Goal: Task Accomplishment & Management: Use online tool/utility

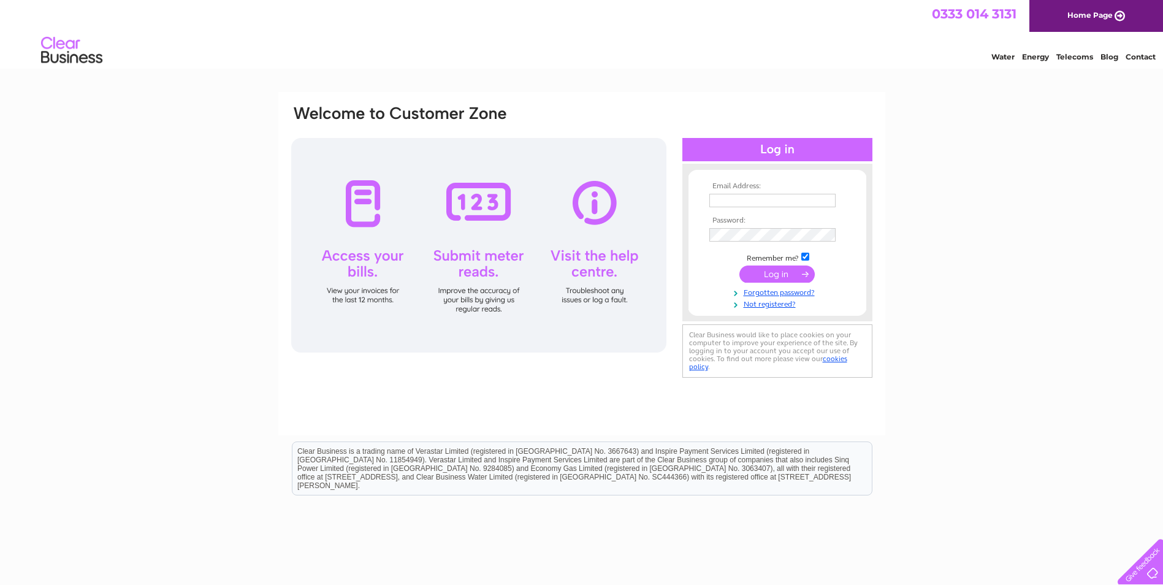
type input "[EMAIL_ADDRESS][DOMAIN_NAME]"
click at [766, 272] on input "submit" at bounding box center [777, 274] width 75 height 17
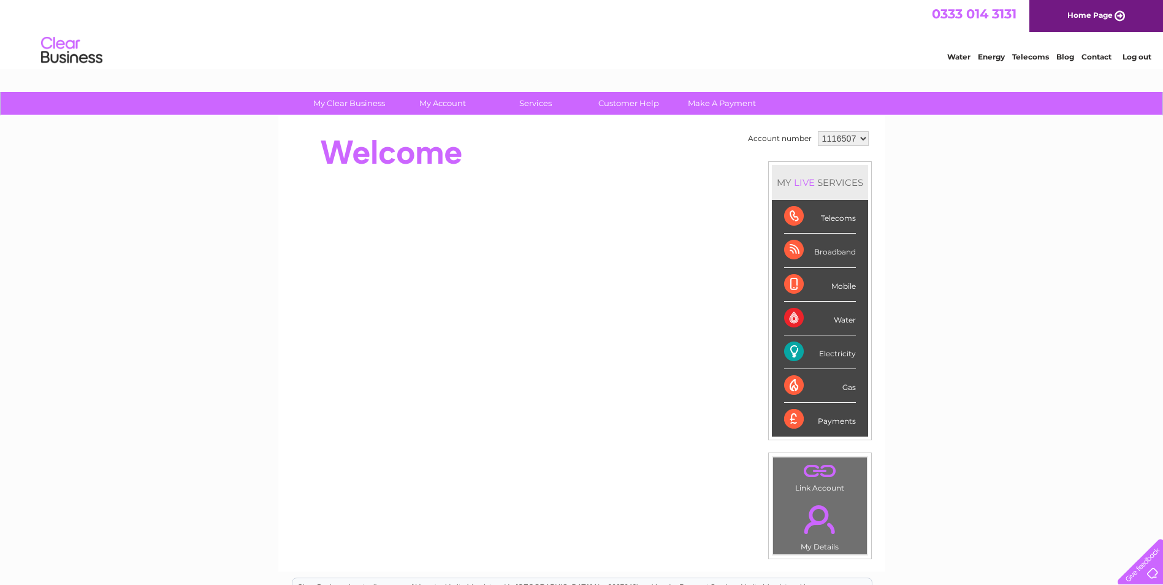
click at [784, 358] on div "Electricity" at bounding box center [820, 352] width 72 height 34
click at [791, 356] on div "Electricity" at bounding box center [820, 352] width 72 height 34
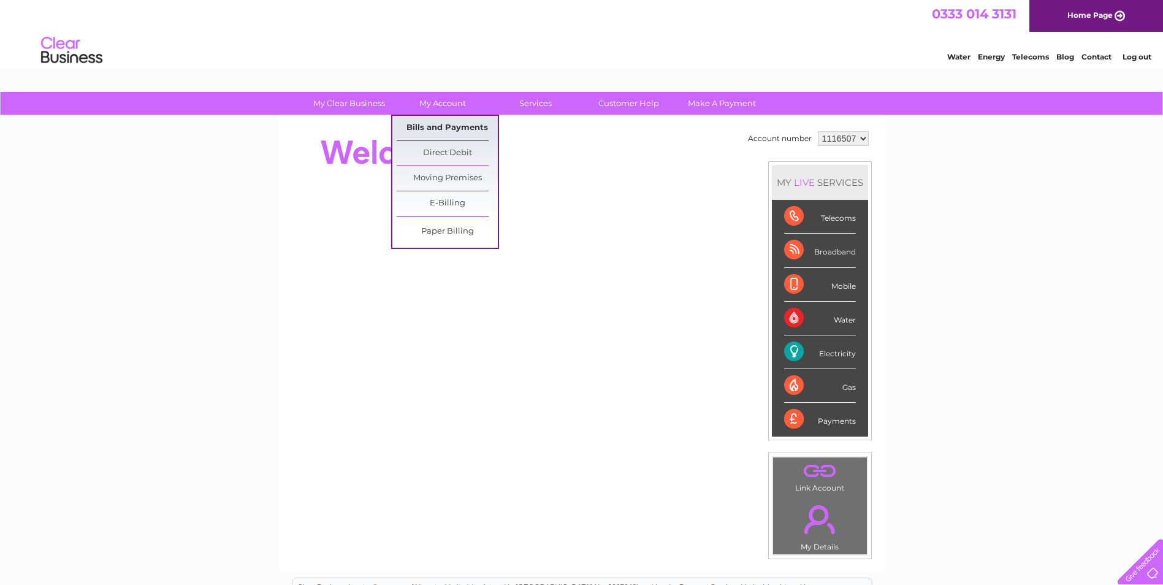
click at [432, 125] on link "Bills and Payments" at bounding box center [447, 128] width 101 height 25
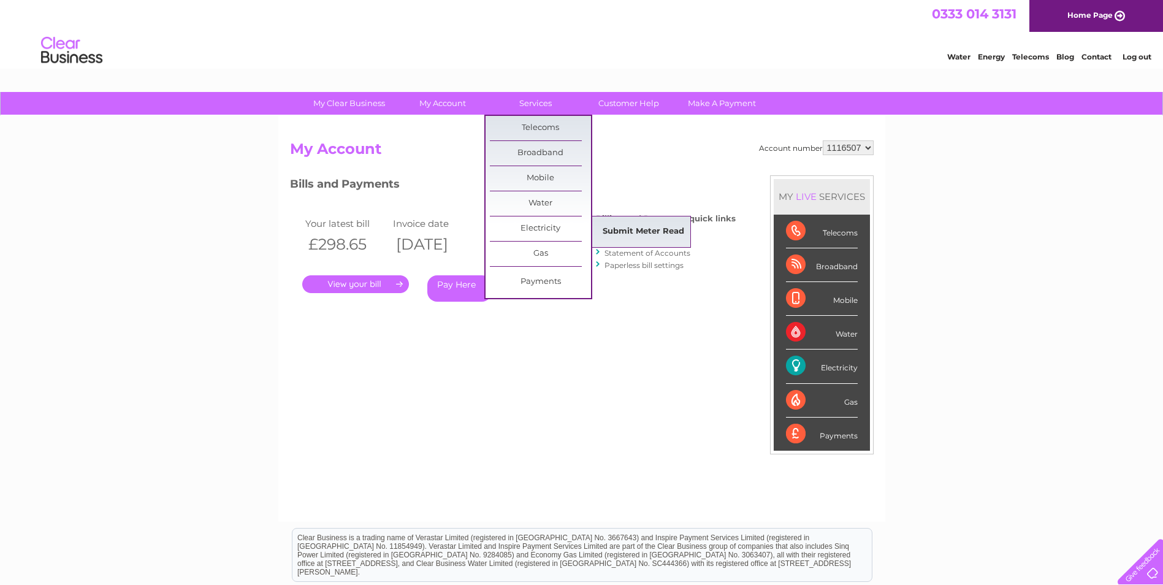
click at [623, 234] on link "Submit Meter Read" at bounding box center [643, 232] width 101 height 25
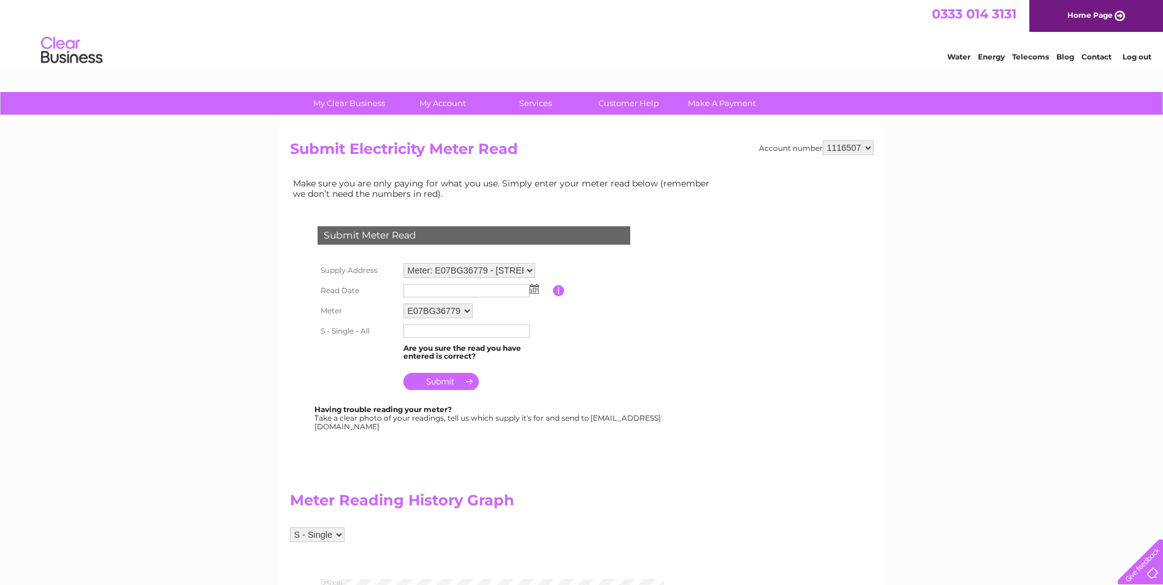
click at [534, 291] on img at bounding box center [534, 289] width 9 height 10
click at [457, 342] on link "2" at bounding box center [453, 343] width 17 height 12
type input "2025/09/02"
click at [431, 334] on input "text" at bounding box center [467, 330] width 126 height 13
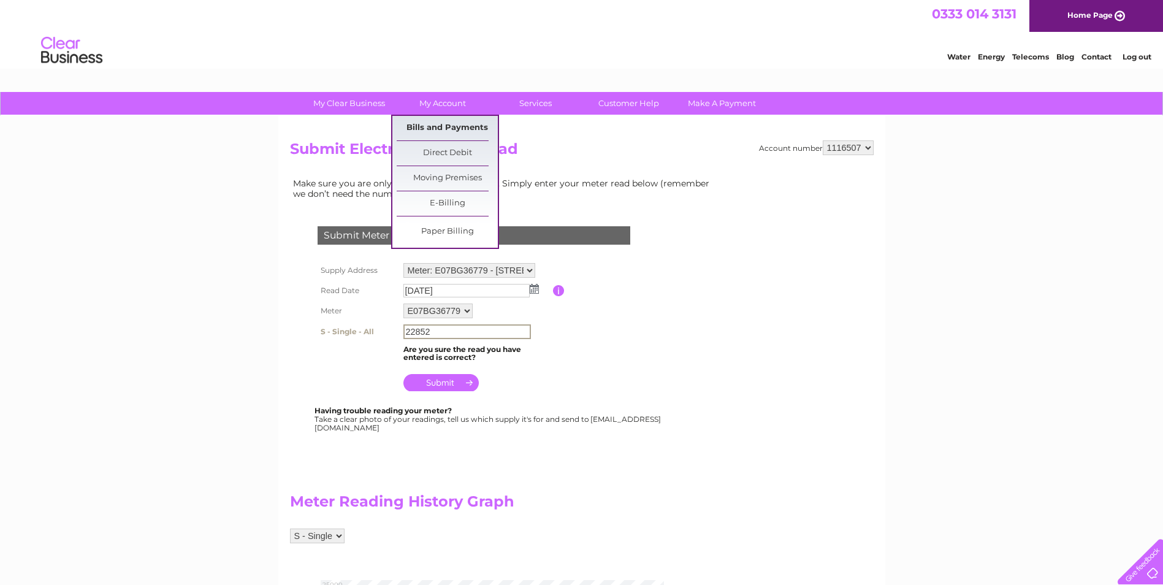
type input "22852"
click at [435, 131] on link "Bills and Payments" at bounding box center [447, 128] width 101 height 25
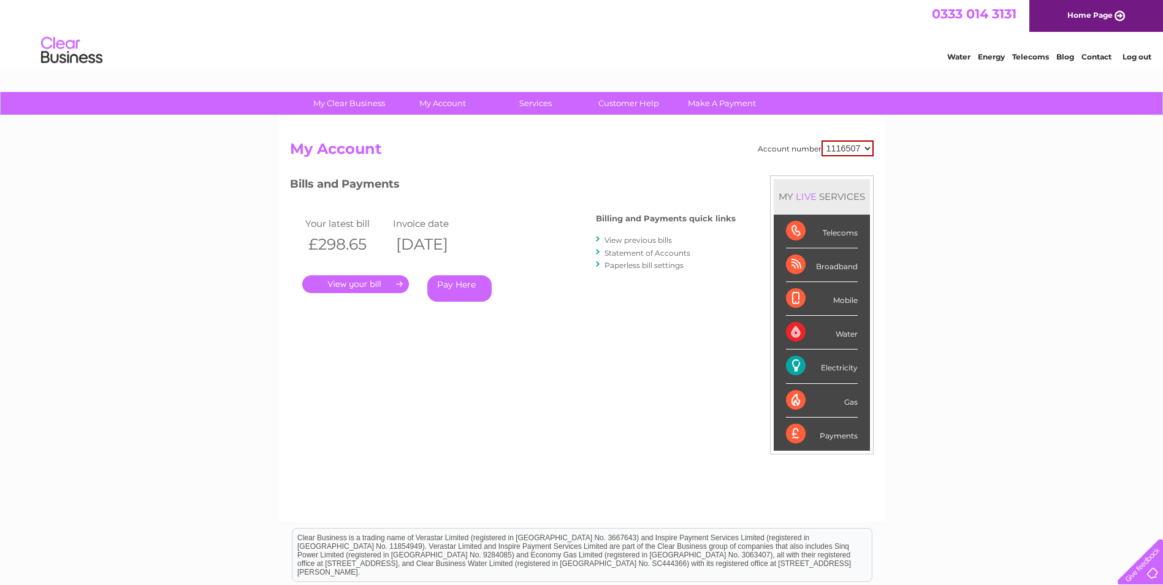
click at [364, 280] on link "." at bounding box center [355, 284] width 107 height 18
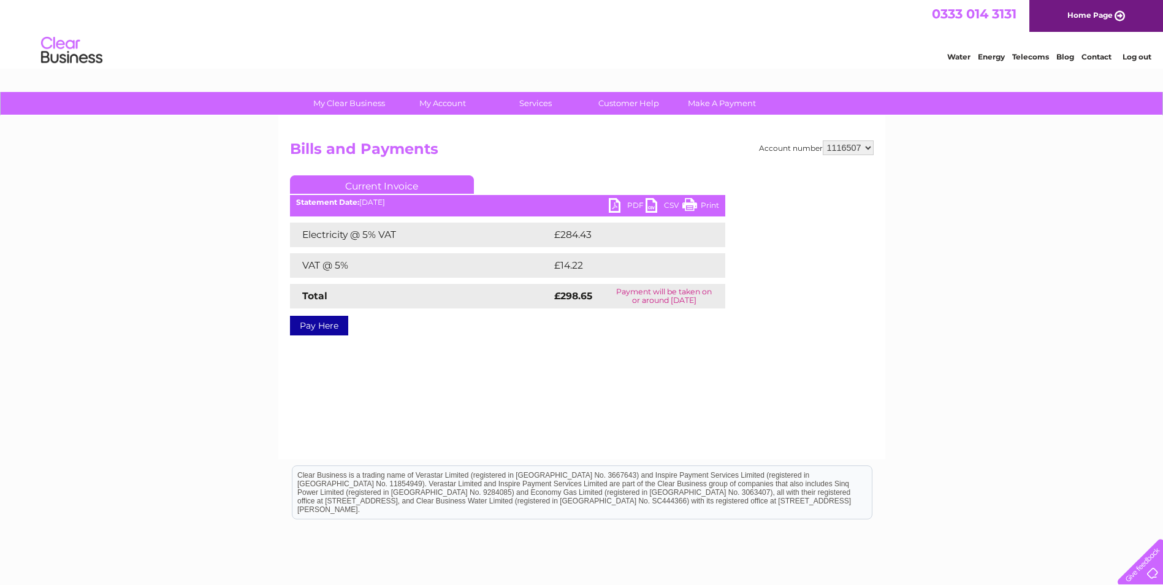
click at [626, 203] on link "PDF" at bounding box center [627, 207] width 37 height 18
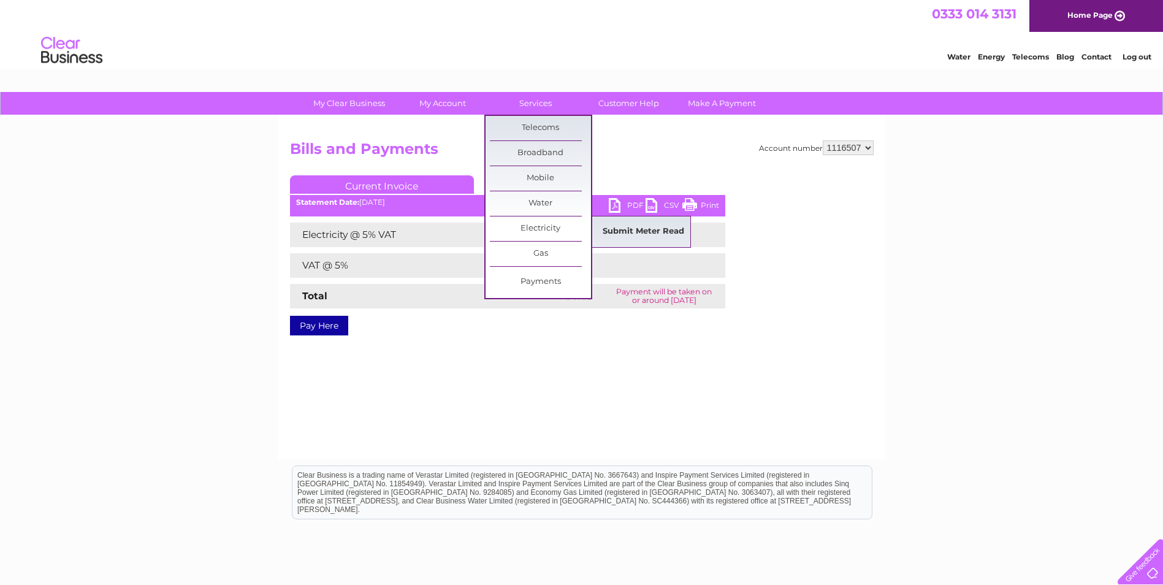
click at [664, 231] on link "Submit Meter Read" at bounding box center [643, 232] width 101 height 25
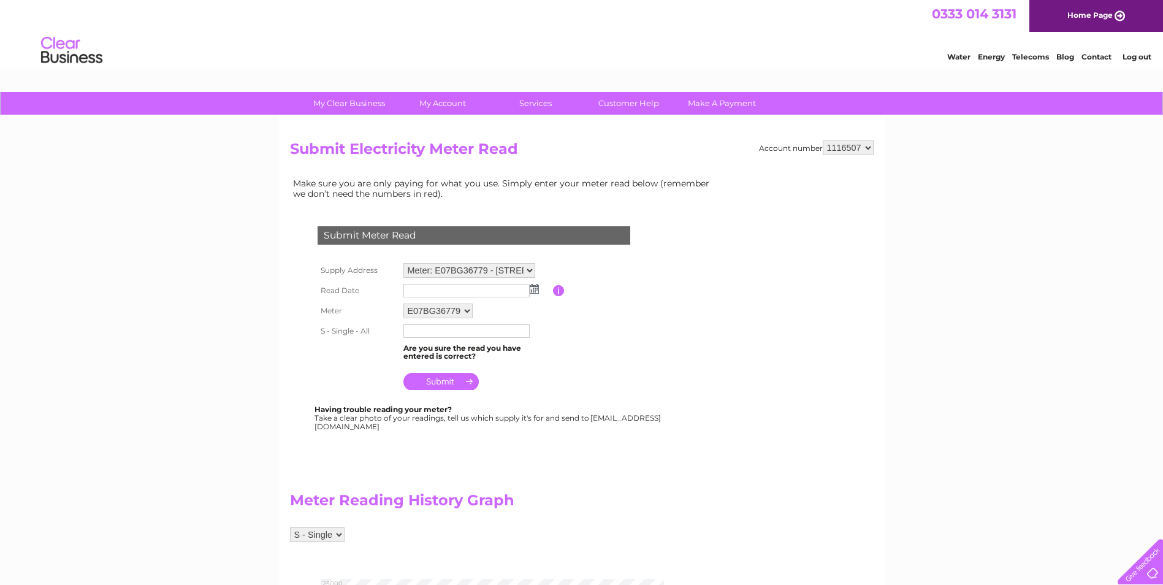
click at [534, 290] on img at bounding box center [534, 289] width 9 height 10
click at [455, 339] on link "2" at bounding box center [453, 343] width 17 height 12
type input "[DATE]"
click at [441, 332] on input "text" at bounding box center [467, 330] width 126 height 13
type input "22852"
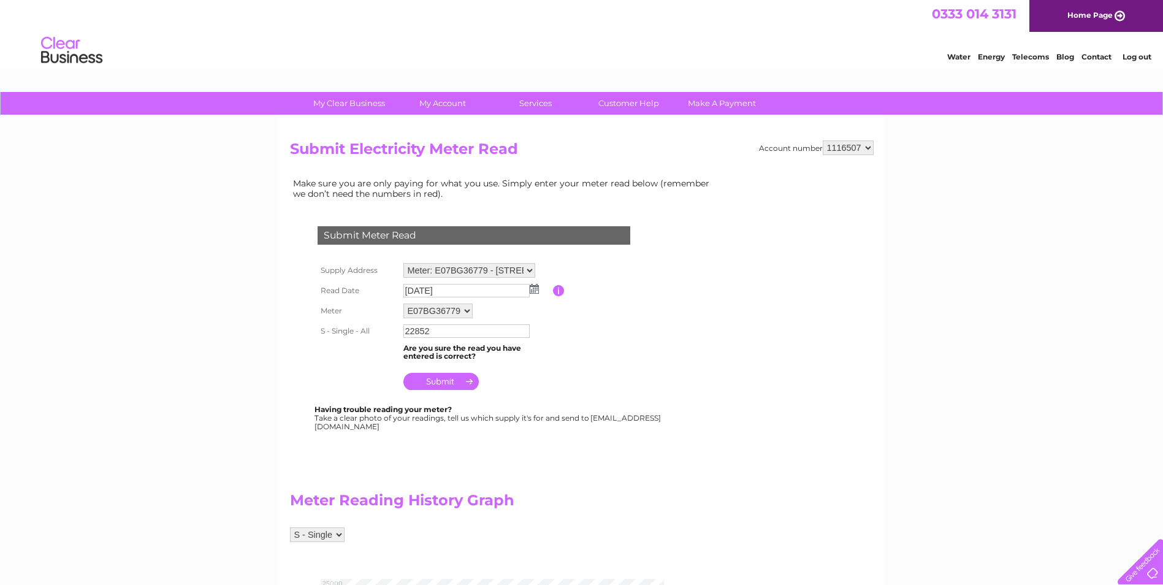
click at [443, 386] on input "submit" at bounding box center [441, 381] width 75 height 17
